Goal: Use online tool/utility: Utilize a website feature to perform a specific function

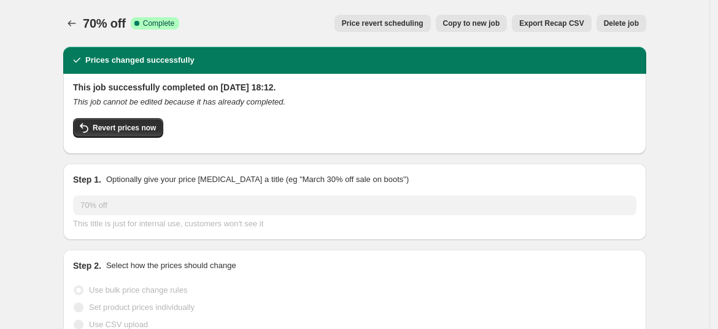
select select "percentage"
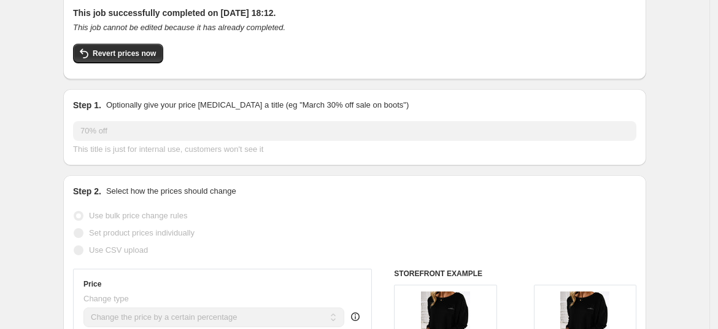
scroll to position [72, 0]
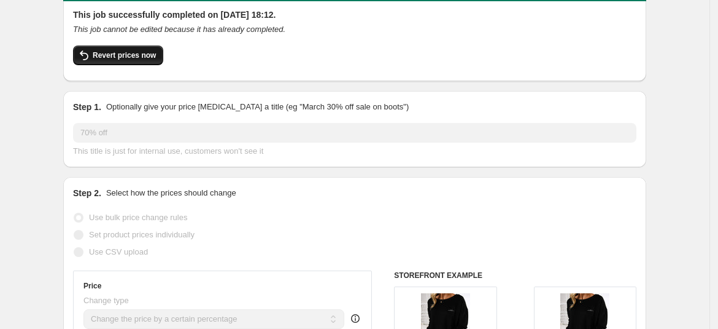
click at [114, 60] on span "Revert prices now" at bounding box center [124, 55] width 63 height 10
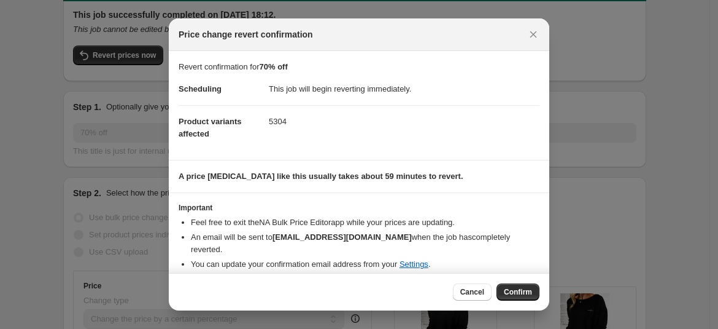
scroll to position [10, 0]
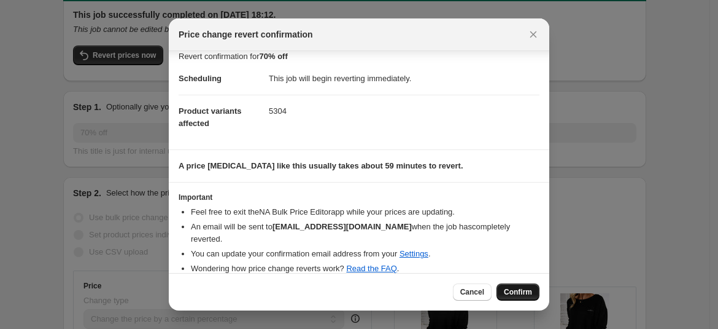
click at [521, 291] on span "Confirm" at bounding box center [518, 292] width 28 height 10
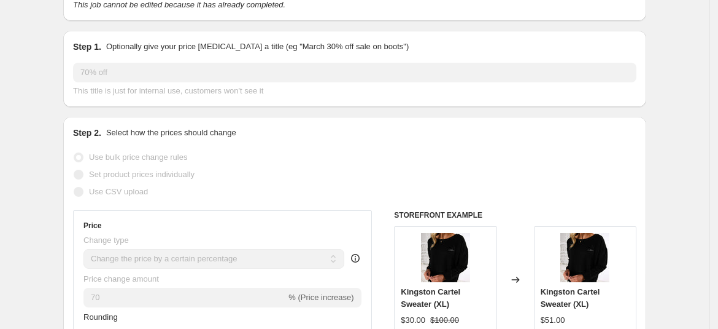
scroll to position [0, 0]
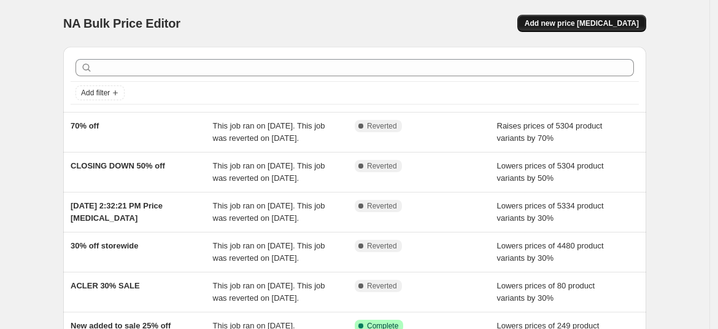
click at [578, 21] on span "Add new price [MEDICAL_DATA]" at bounding box center [582, 23] width 114 height 10
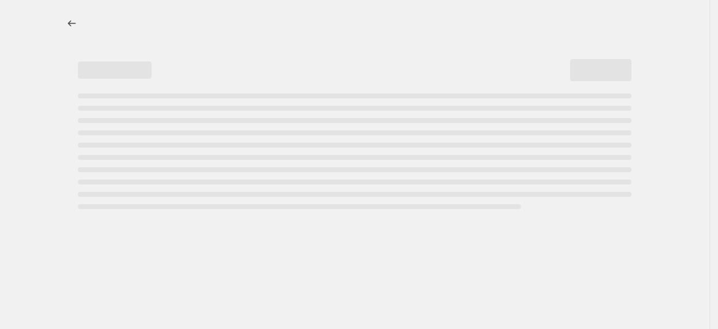
select select "percentage"
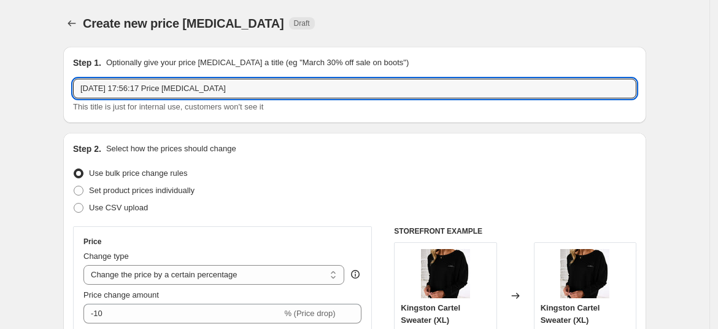
drag, startPoint x: 244, startPoint y: 90, endPoint x: -41, endPoint y: 133, distance: 288.7
click at [0, 133] on html "Home Settings Plans Skip to content Create new price [MEDICAL_DATA]. This page …" at bounding box center [359, 164] width 718 height 329
type input "60% OFF"
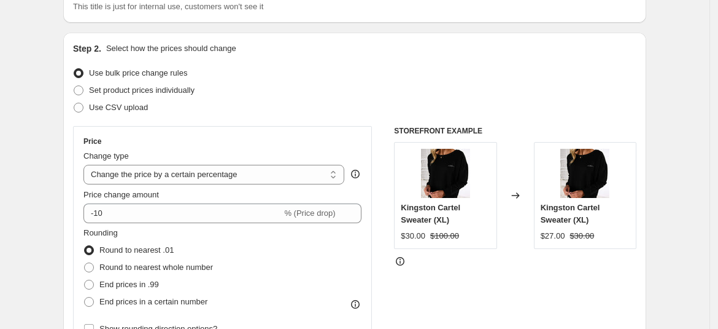
scroll to position [101, 0]
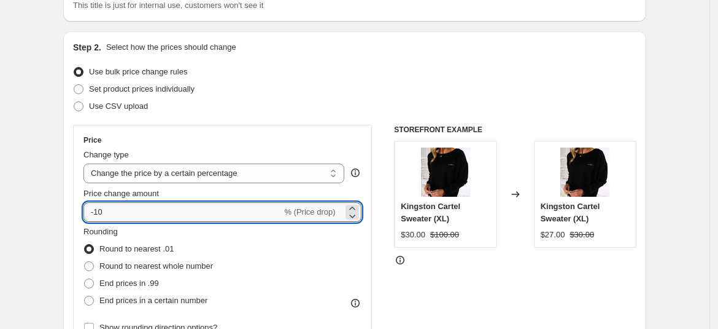
click at [240, 209] on input "-10" at bounding box center [183, 212] width 198 height 20
type input "-1"
type input "-60"
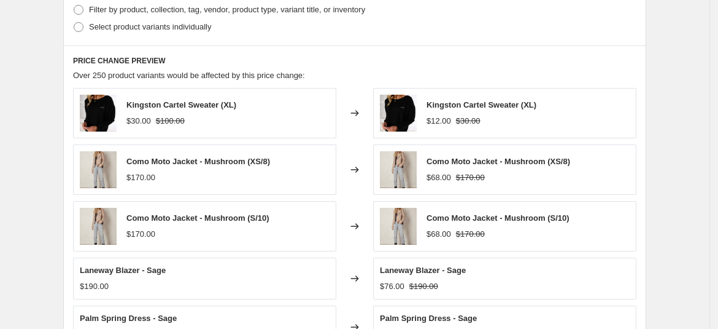
scroll to position [879, 0]
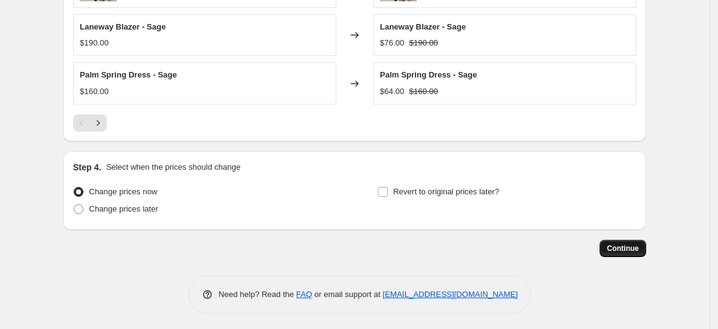
click at [626, 243] on span "Continue" at bounding box center [623, 248] width 32 height 10
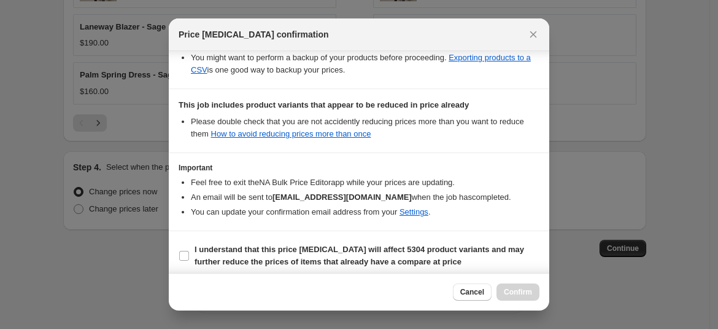
scroll to position [251, 0]
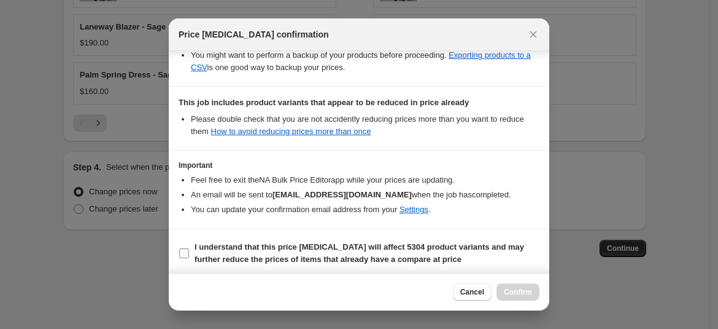
click at [182, 257] on label "I understand that this price [MEDICAL_DATA] will affect 5304 product variants a…" at bounding box center [359, 252] width 361 height 29
click at [182, 257] on input "I understand that this price [MEDICAL_DATA] will affect 5304 product variants a…" at bounding box center [184, 253] width 10 height 10
checkbox input "true"
click at [521, 285] on button "Confirm" at bounding box center [518, 291] width 43 height 17
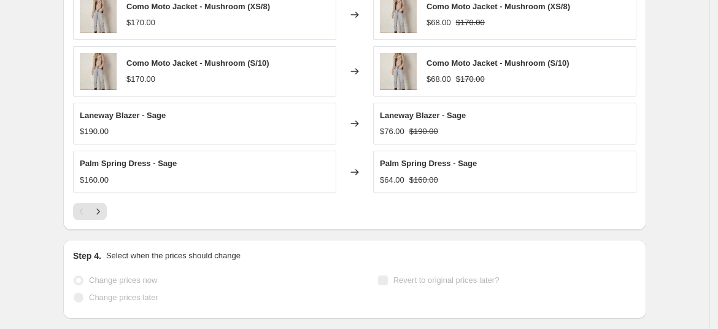
scroll to position [911, 0]
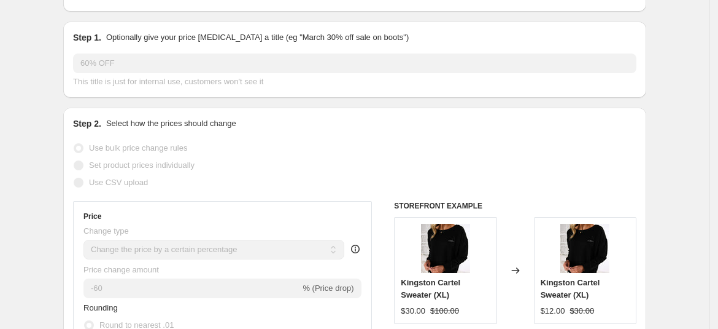
scroll to position [0, 0]
